Goal: Find specific page/section: Find specific page/section

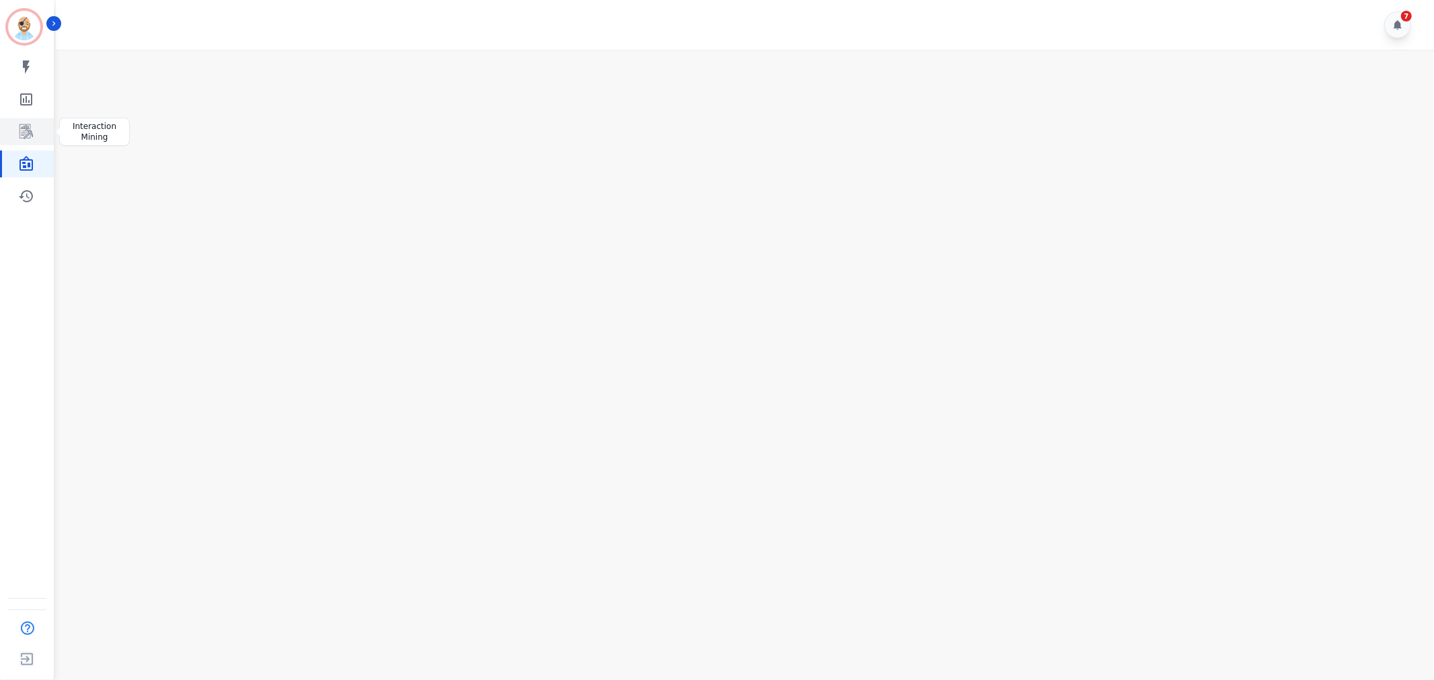
click at [28, 124] on icon "Sidebar" at bounding box center [26, 132] width 16 height 16
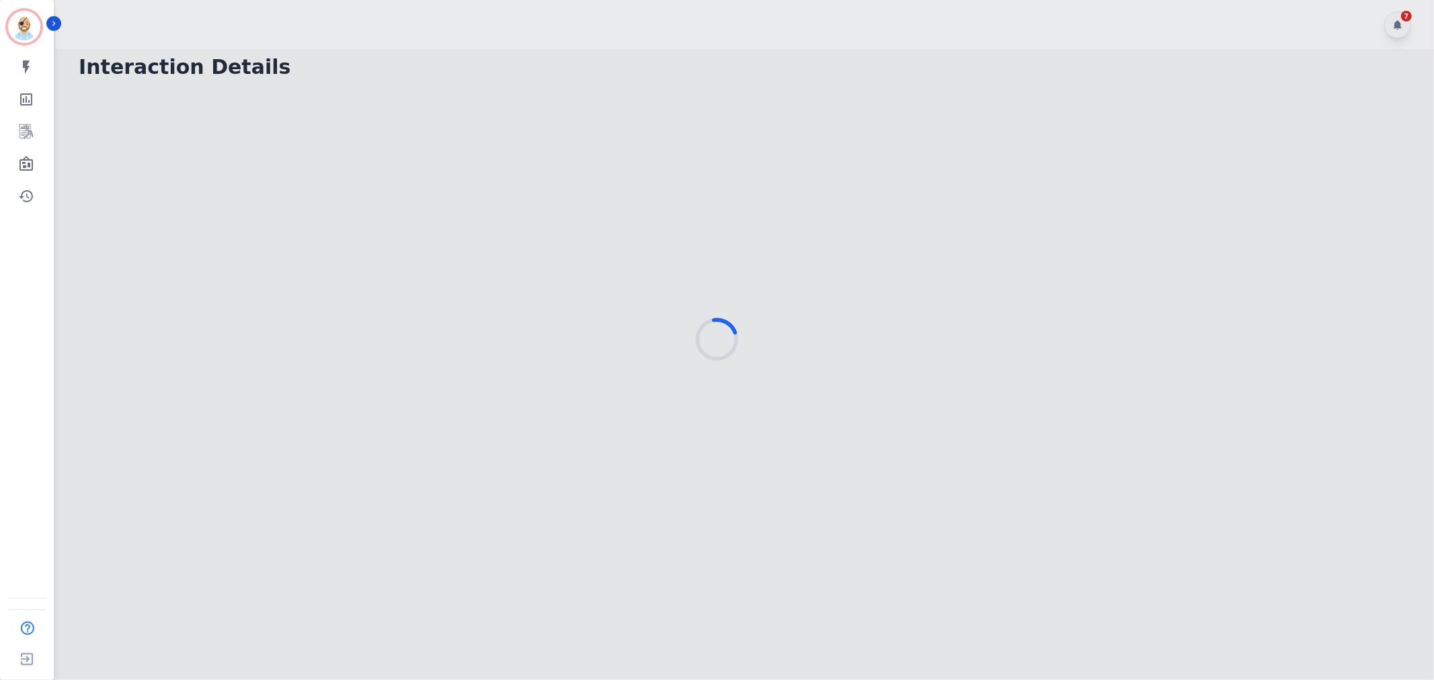
click at [462, 12] on div at bounding box center [717, 340] width 1434 height 680
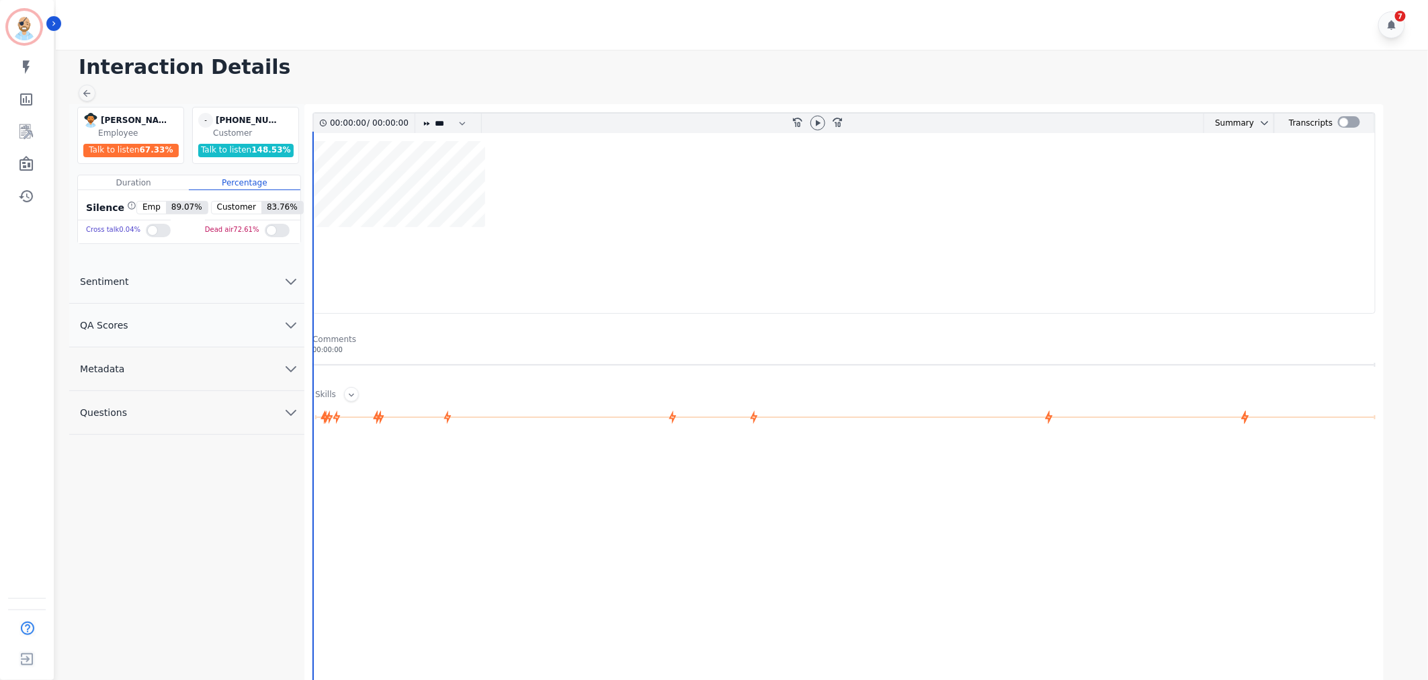
click at [222, 325] on button "QA Scores" at bounding box center [186, 326] width 235 height 44
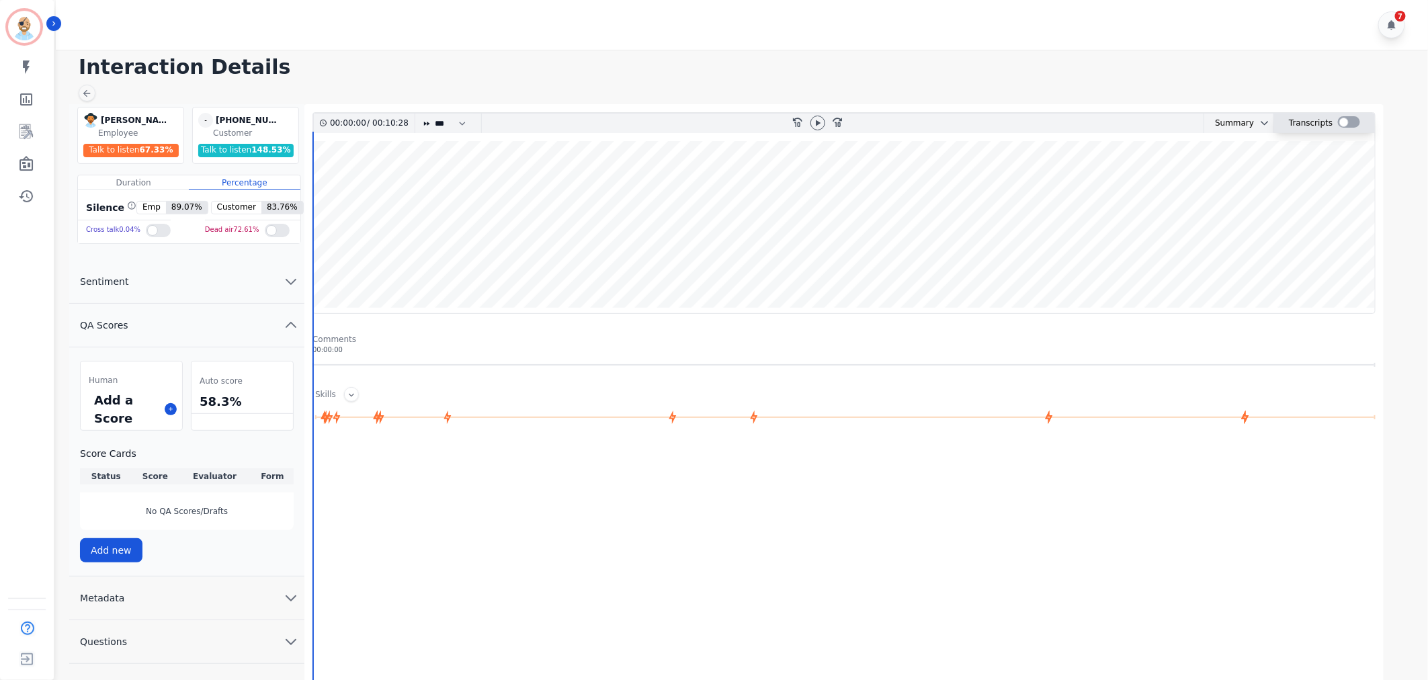
click at [1343, 123] on div at bounding box center [1349, 121] width 22 height 11
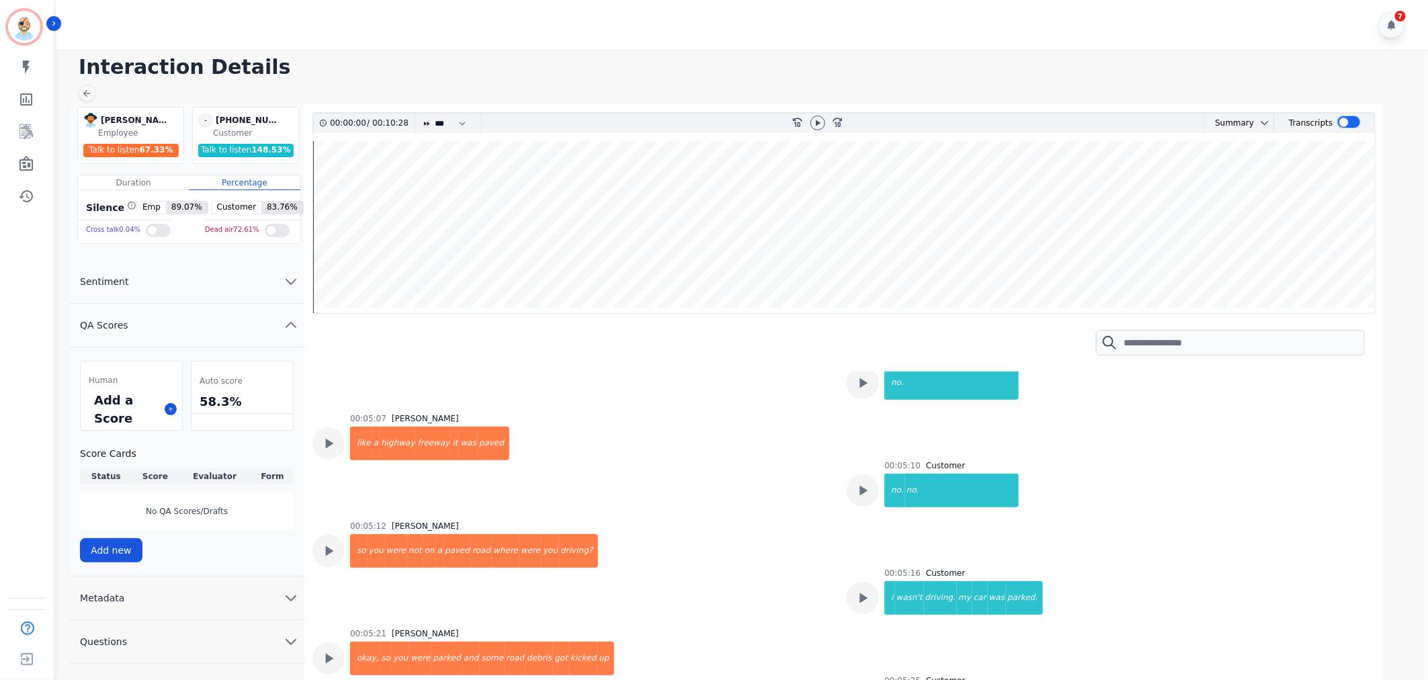
scroll to position [3062, 0]
